Goal: Task Accomplishment & Management: Manage account settings

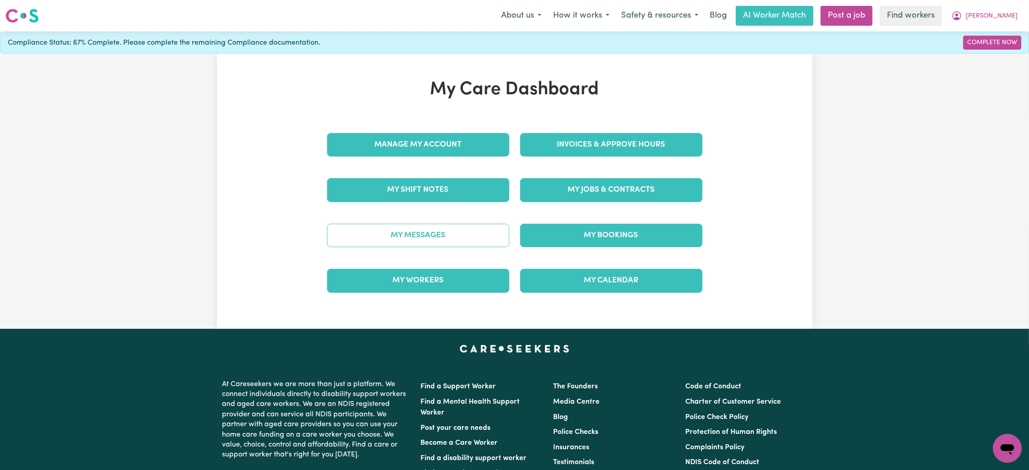
click at [419, 242] on link "My Messages" at bounding box center [418, 235] width 182 height 23
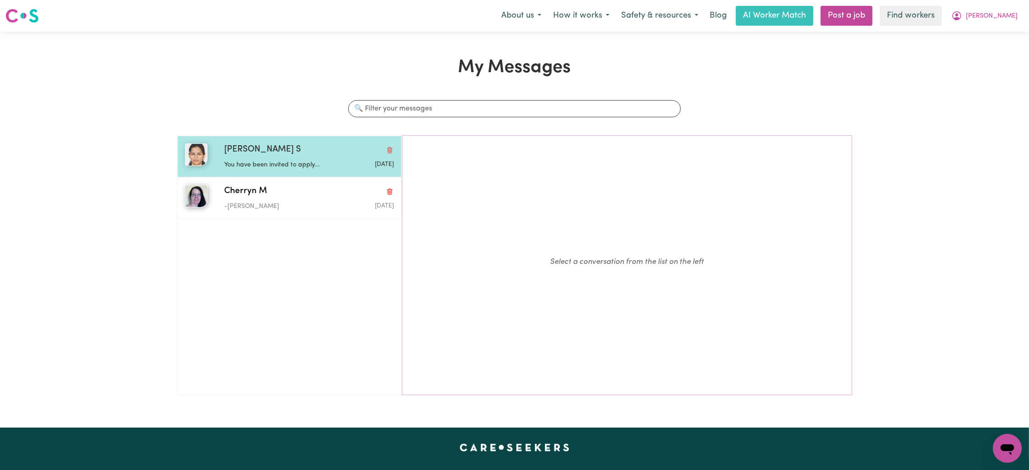
click at [296, 165] on p "You have been invited to apply..." at bounding box center [280, 165] width 113 height 10
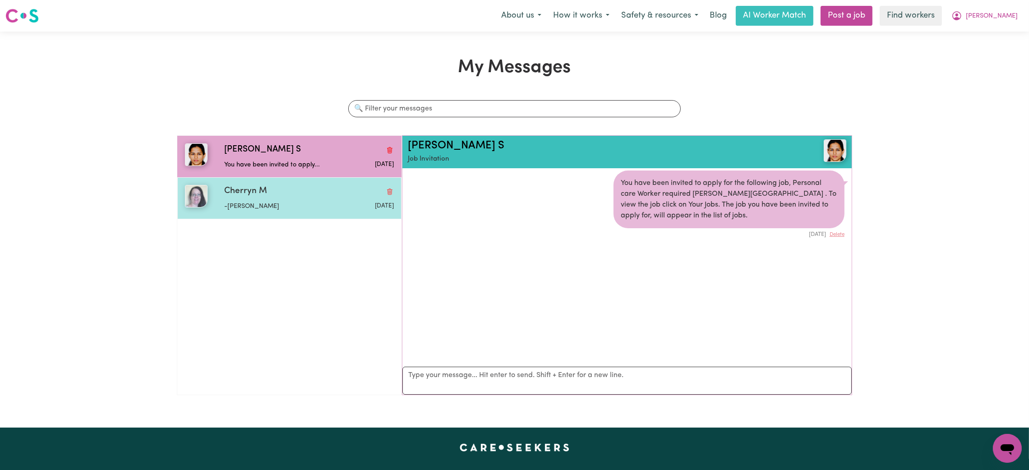
click at [291, 202] on p "-[PERSON_NAME]" at bounding box center [280, 207] width 113 height 10
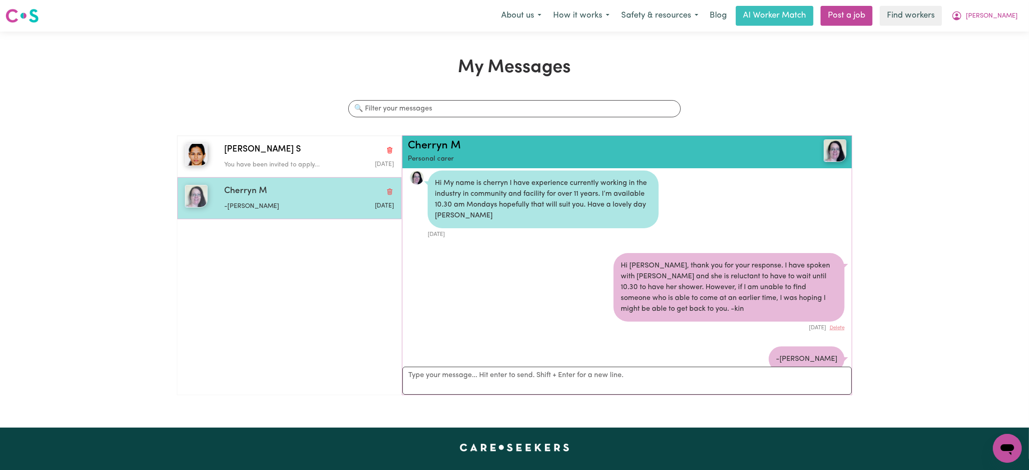
scroll to position [35, 0]
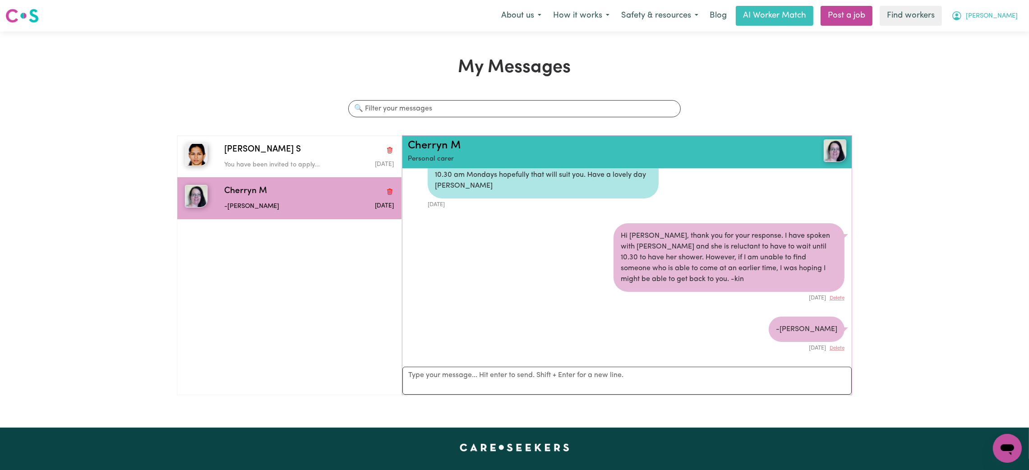
click at [1000, 21] on button "[PERSON_NAME]" at bounding box center [984, 15] width 78 height 19
click at [964, 53] on link "Logout" at bounding box center [987, 51] width 71 height 17
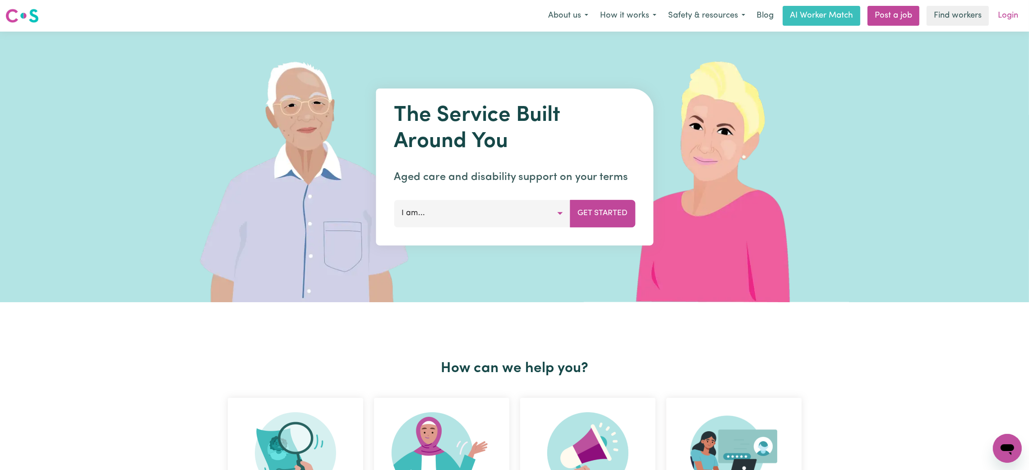
click at [992, 13] on link "Login" at bounding box center [1007, 16] width 31 height 20
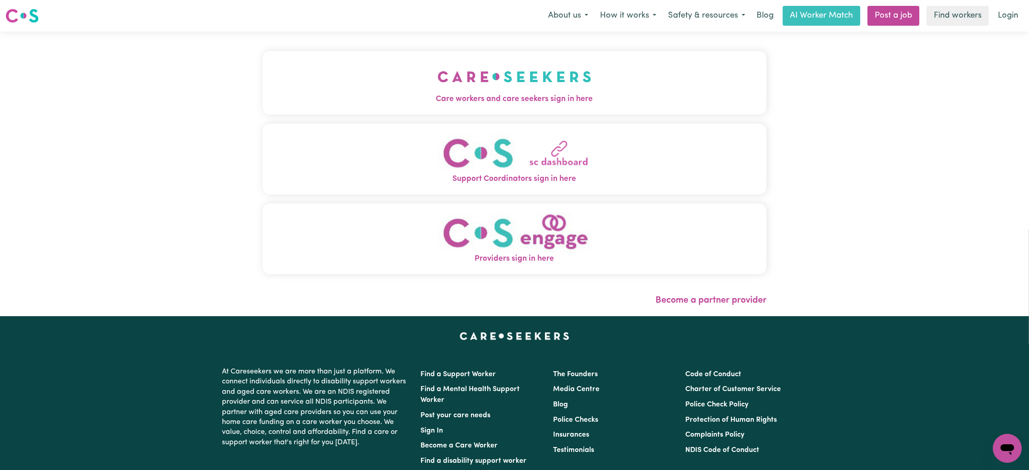
click at [528, 104] on span "Care workers and care seekers sign in here" at bounding box center [515, 99] width 504 height 12
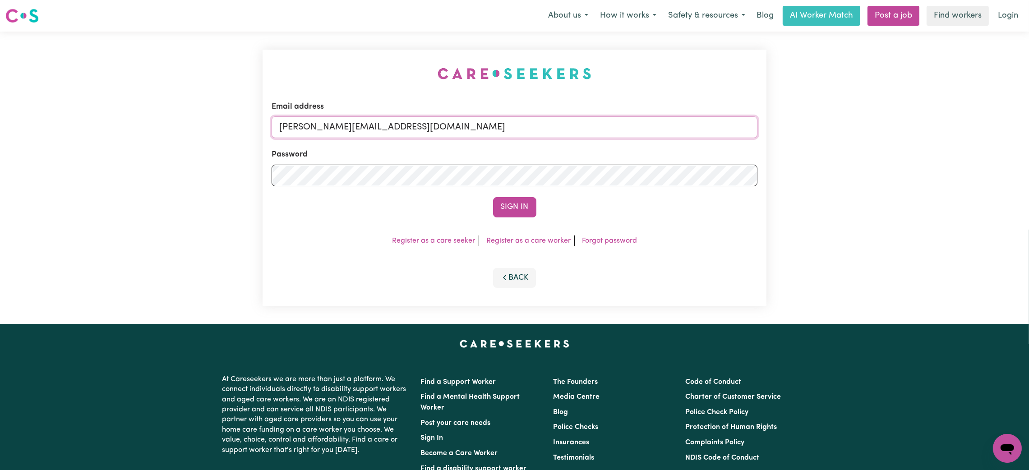
click at [334, 122] on input "[PERSON_NAME][EMAIL_ADDRESS][DOMAIN_NAME]" at bounding box center [515, 127] width 486 height 22
drag, startPoint x: 326, startPoint y: 128, endPoint x: 567, endPoint y: 115, distance: 241.7
click at [567, 115] on div "Email address [EMAIL_ADDRESS][PERSON_NAME][DOMAIN_NAME]" at bounding box center [515, 119] width 486 height 37
type input "superuser~[EMAIL_ADDRESS][DOMAIN_NAME]"
click at [510, 204] on button "Sign In" at bounding box center [514, 207] width 43 height 20
